Goal: Task Accomplishment & Management: Use online tool/utility

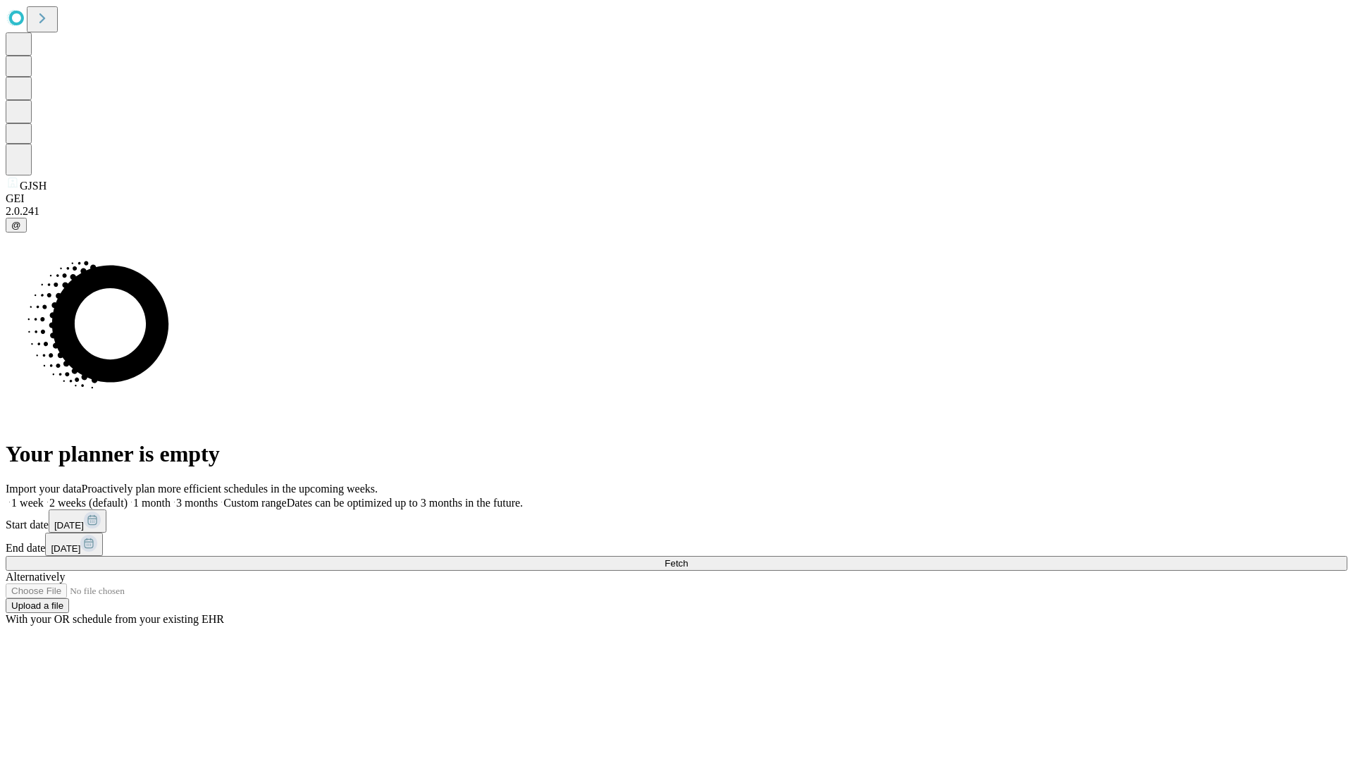
click at [688, 558] on span "Fetch" at bounding box center [676, 563] width 23 height 11
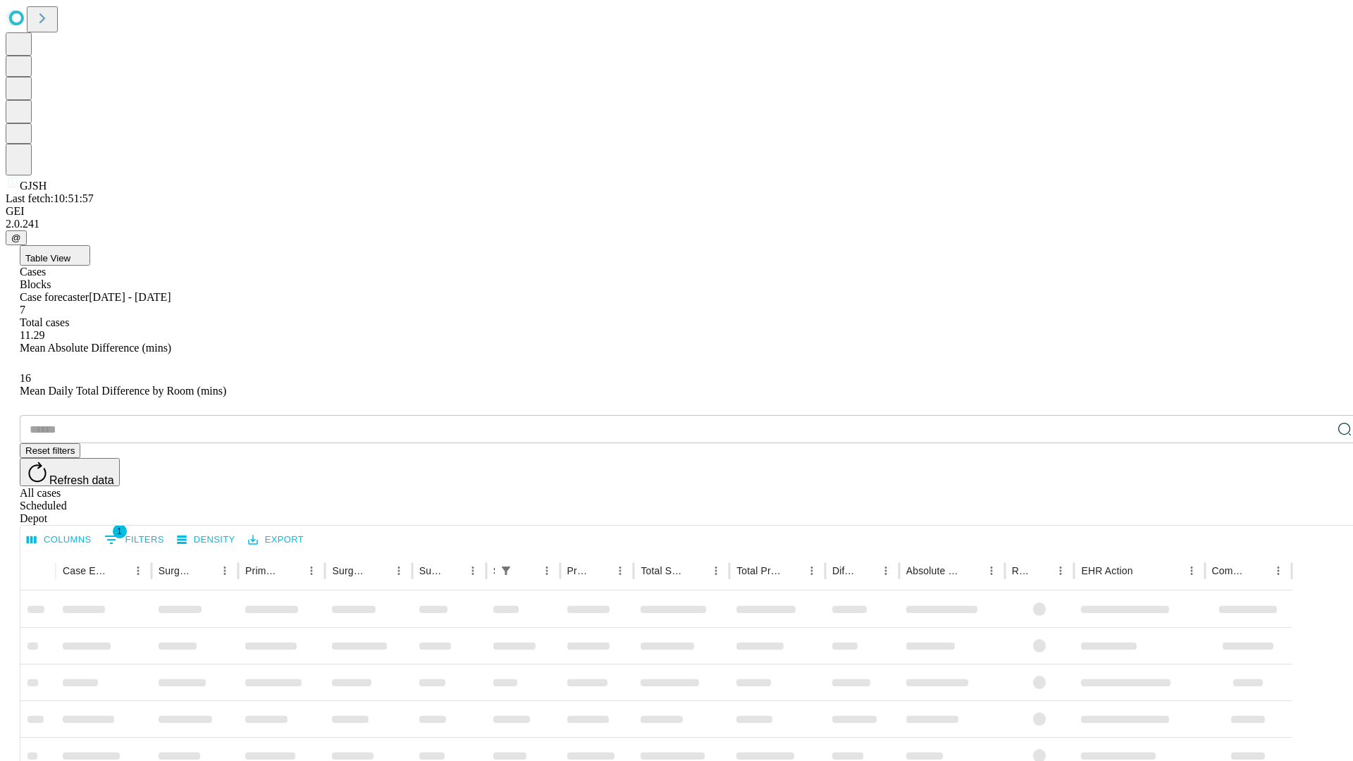
click at [1317, 512] on div "Depot" at bounding box center [691, 518] width 1342 height 13
